Goal: Task Accomplishment & Management: Use online tool/utility

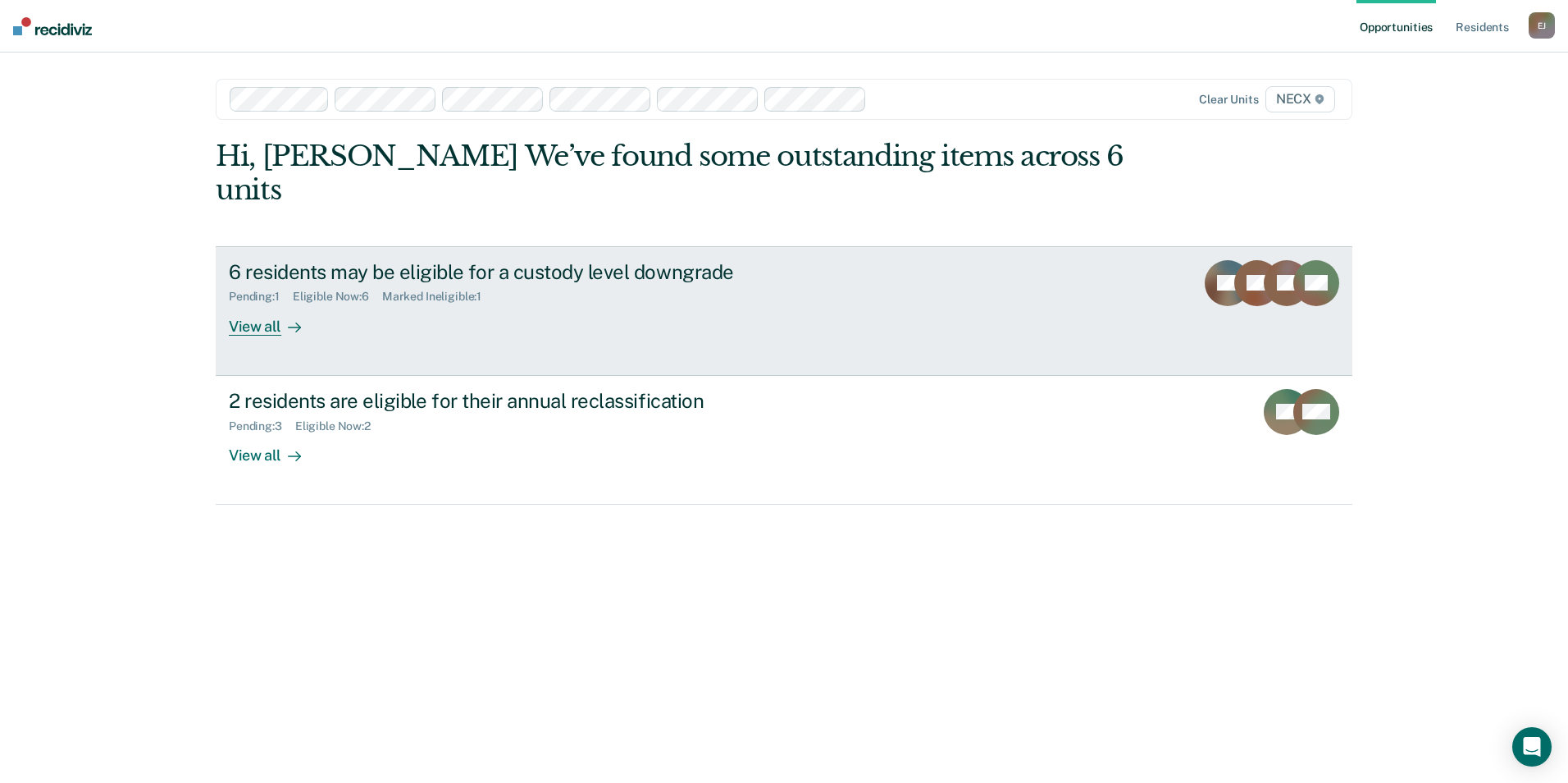
click at [612, 260] on div "6 residents may be eligible for a custody level downgrade" at bounding box center [516, 272] width 575 height 24
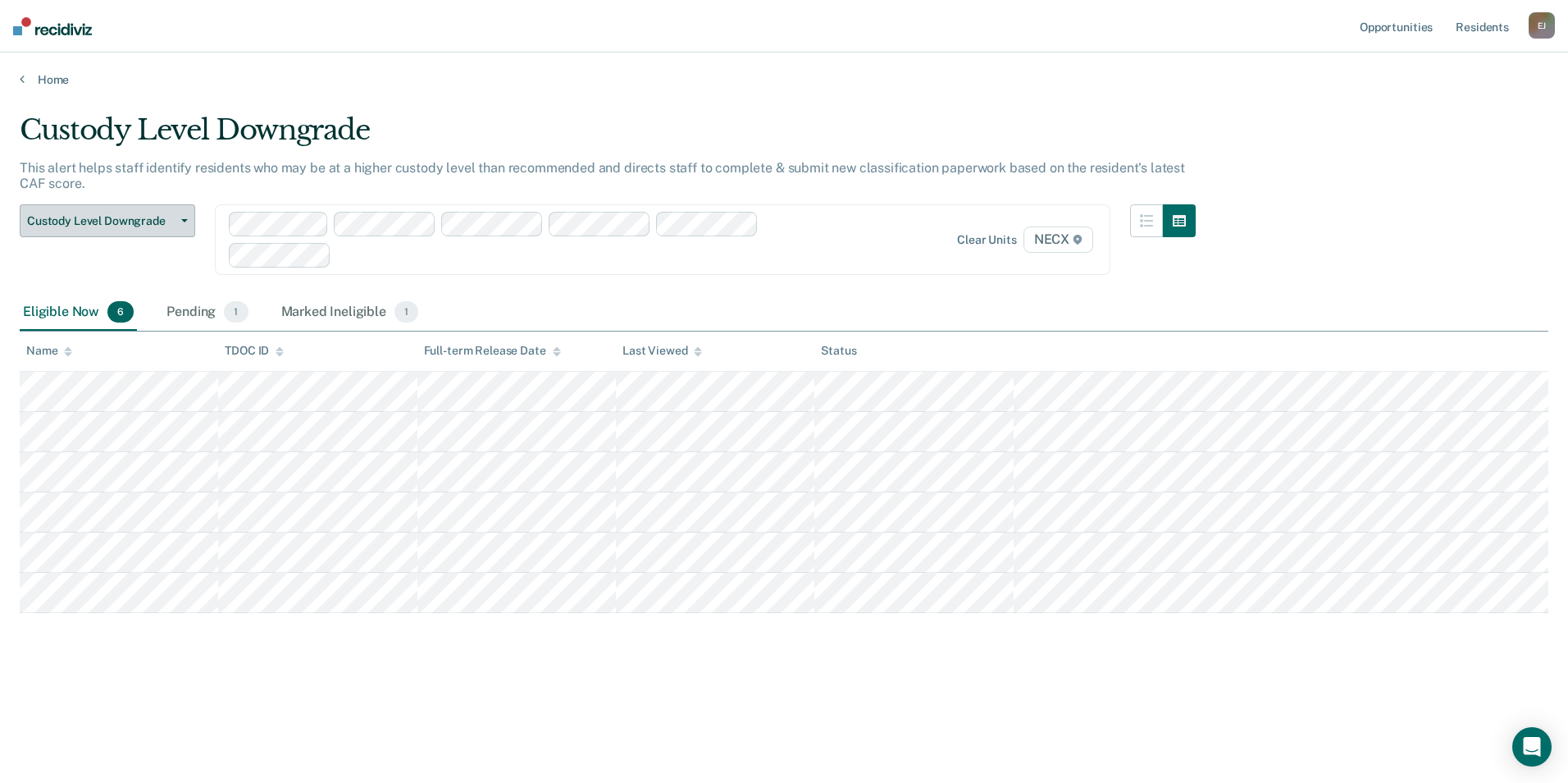
click at [152, 226] on span "Custody Level Downgrade" at bounding box center [101, 221] width 148 height 14
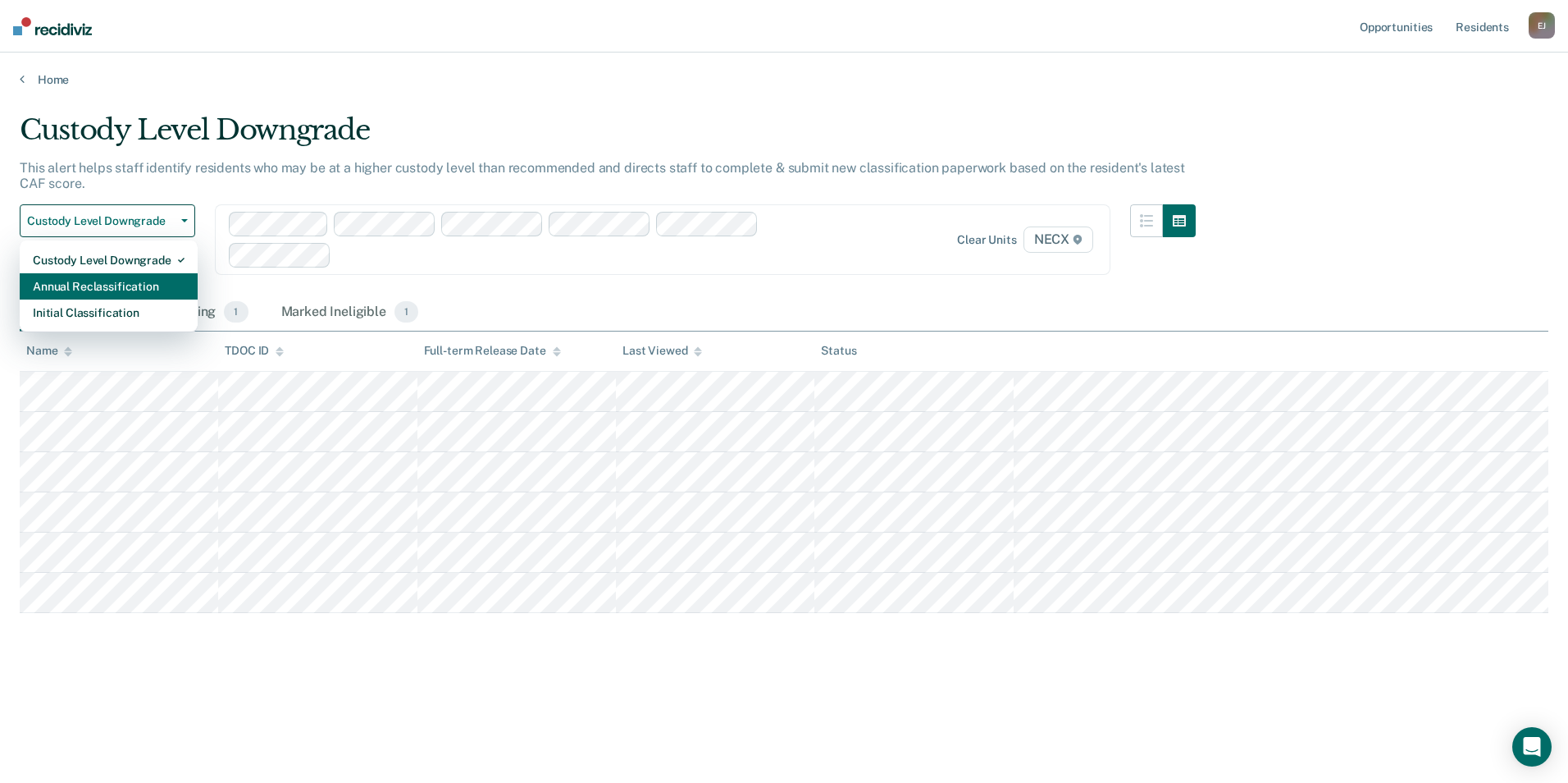
click at [129, 286] on div "Annual Reclassification" at bounding box center [108, 286] width 152 height 26
